Goal: Information Seeking & Learning: Check status

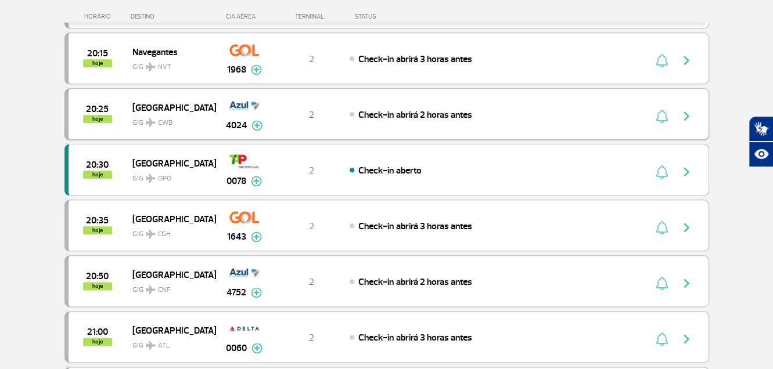
scroll to position [677, 0]
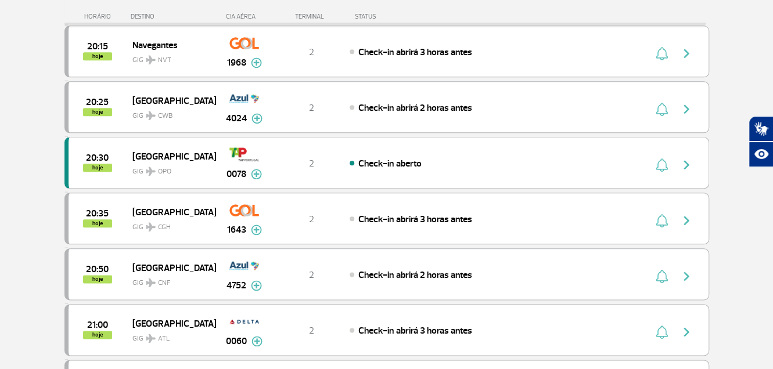
click at [738, 73] on section "Página Inicial > Voos > Painel de Voos Painel de Voos Partidas Chegadas 18:45 1…" at bounding box center [386, 62] width 773 height 1362
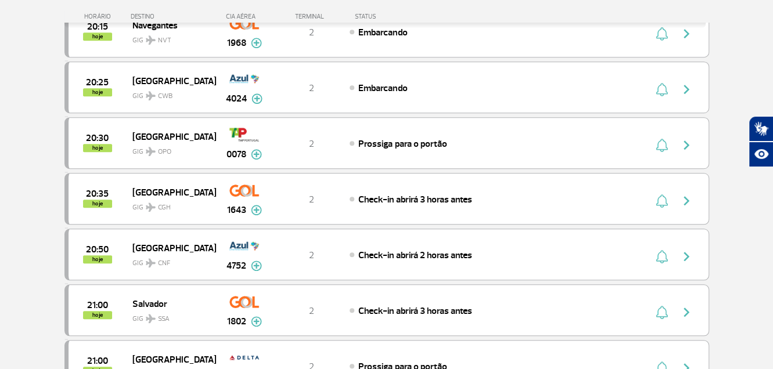
scroll to position [464, 0]
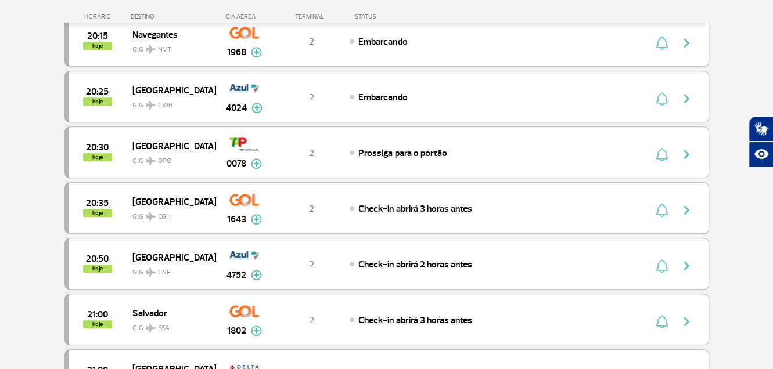
click at [514, 8] on div "HORÁRIO DESTINO CIA AÉREA TERMINAL STATUS" at bounding box center [395, 11] width 662 height 23
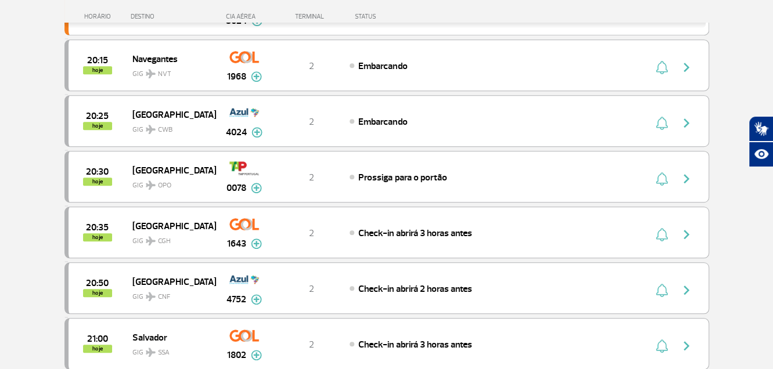
scroll to position [441, 0]
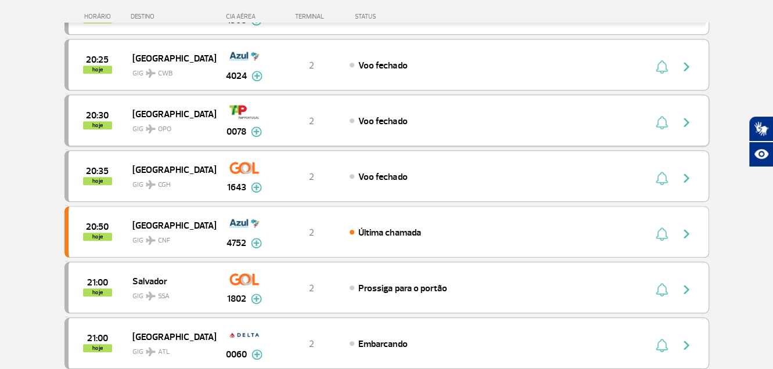
click at [686, 119] on img "button" at bounding box center [686, 123] width 14 height 14
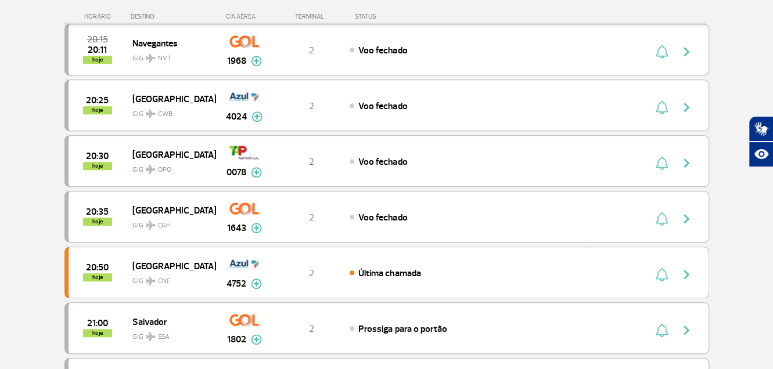
scroll to position [406, 0]
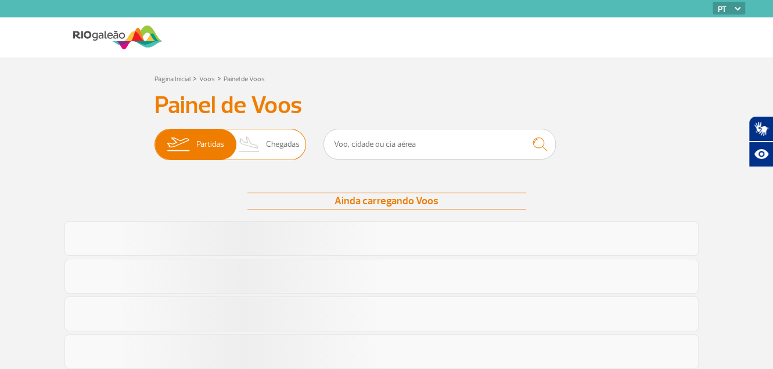
click at [282, 143] on span "Chegadas" at bounding box center [283, 144] width 34 height 30
click at [154, 139] on input "Partidas Chegadas" at bounding box center [154, 139] width 0 height 0
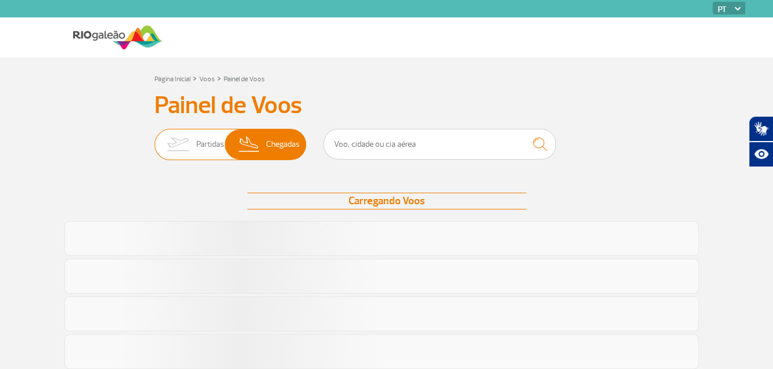
click at [207, 140] on span "Partidas" at bounding box center [210, 144] width 28 height 30
click at [154, 139] on input "Partidas Chegadas" at bounding box center [154, 139] width 0 height 0
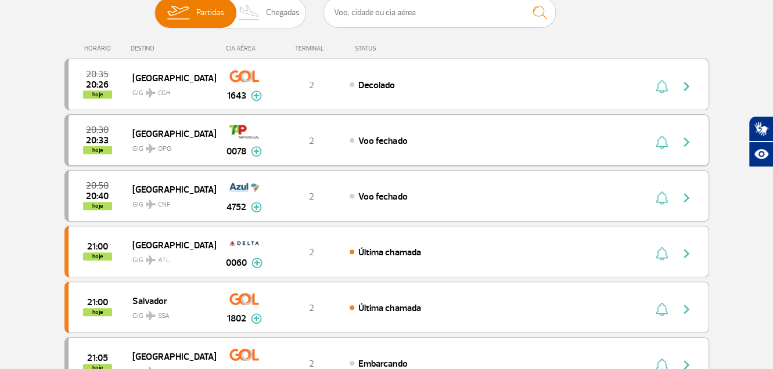
scroll to position [174, 0]
